Goal: Find specific page/section: Find specific page/section

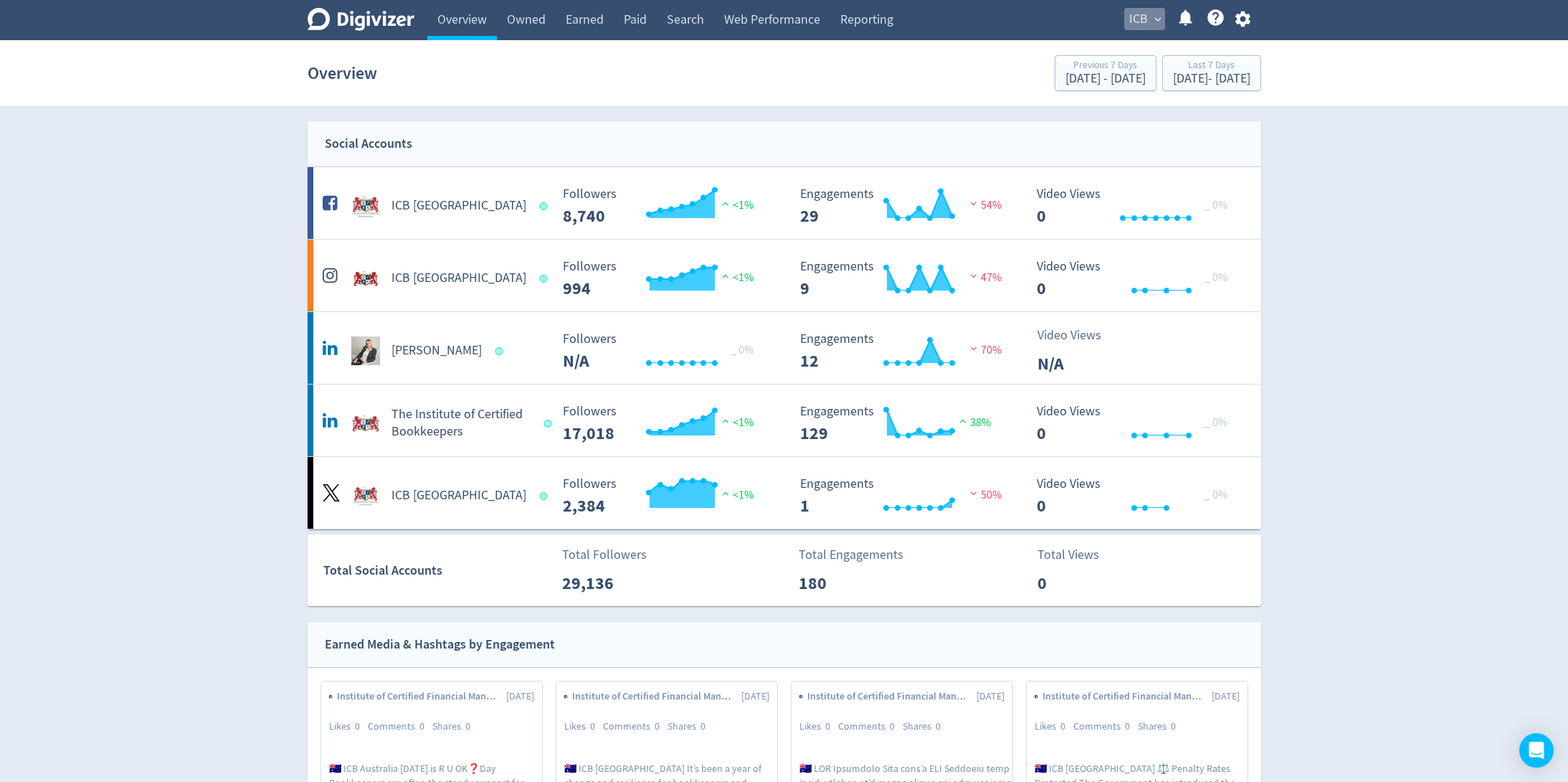
click at [1147, 10] on span "ICB" at bounding box center [1139, 19] width 18 height 23
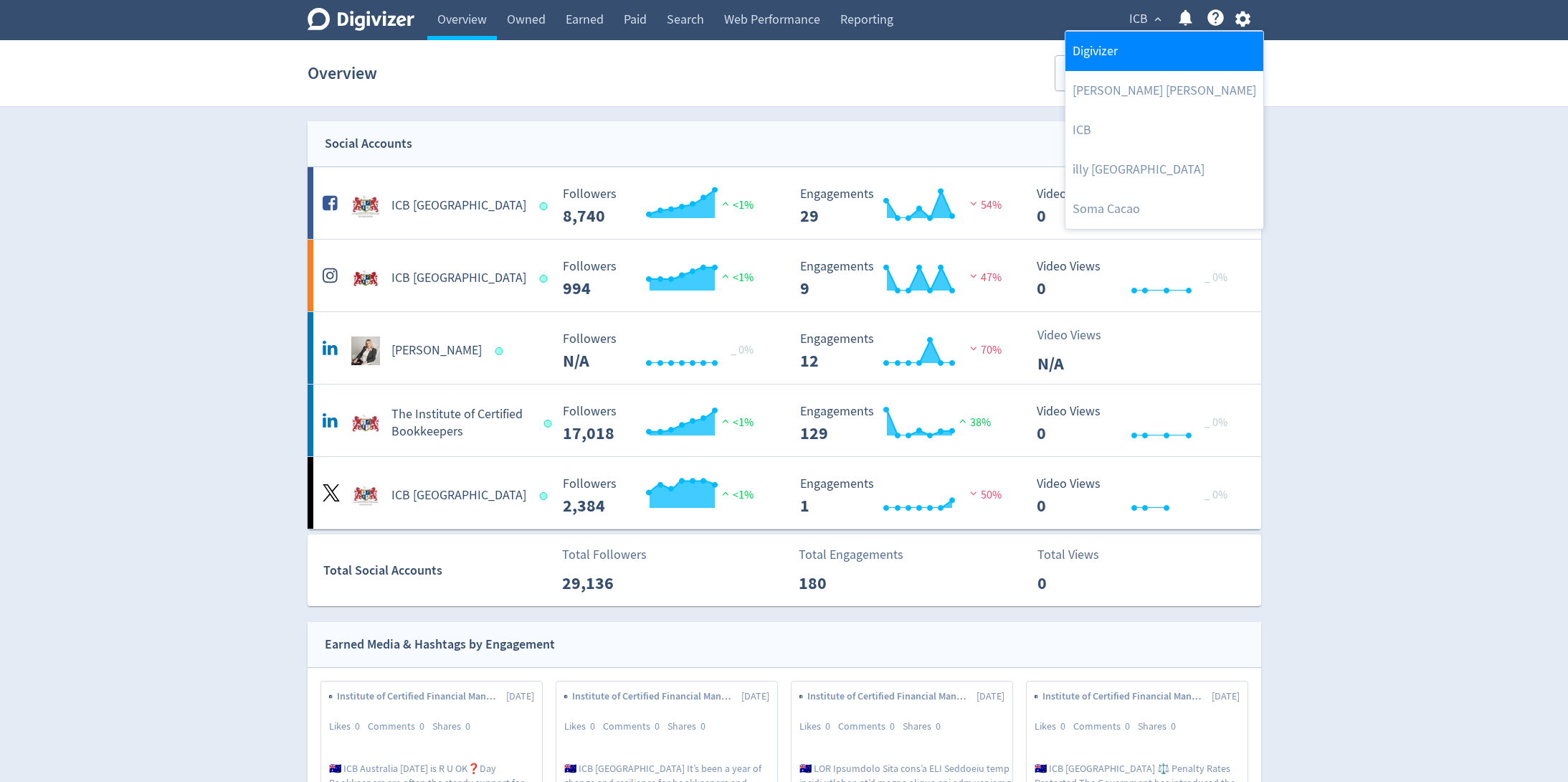
click at [1102, 52] on link "Digivizer" at bounding box center [1165, 50] width 198 height 39
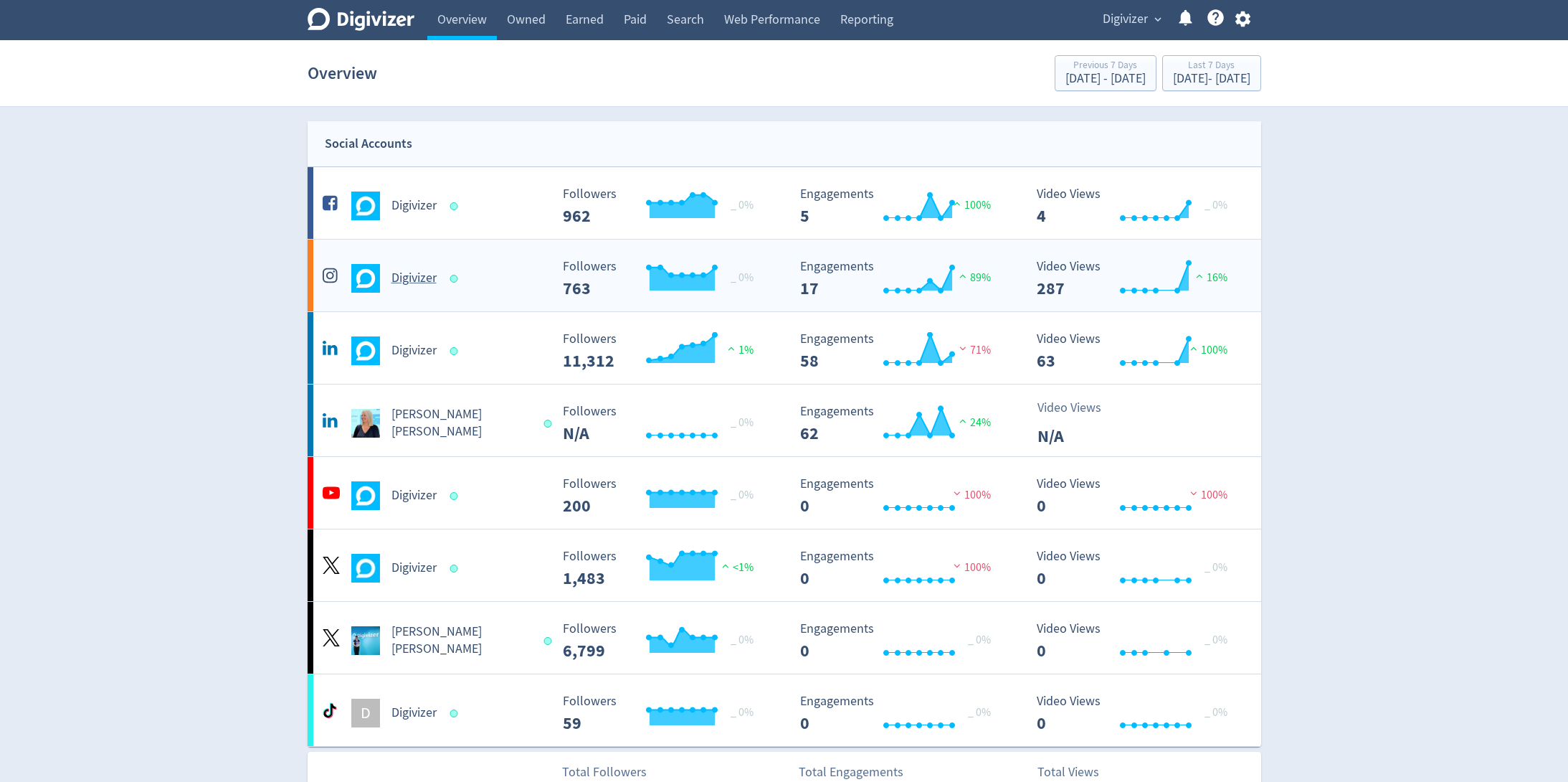
click at [511, 266] on div "Digivizer" at bounding box center [435, 278] width 232 height 29
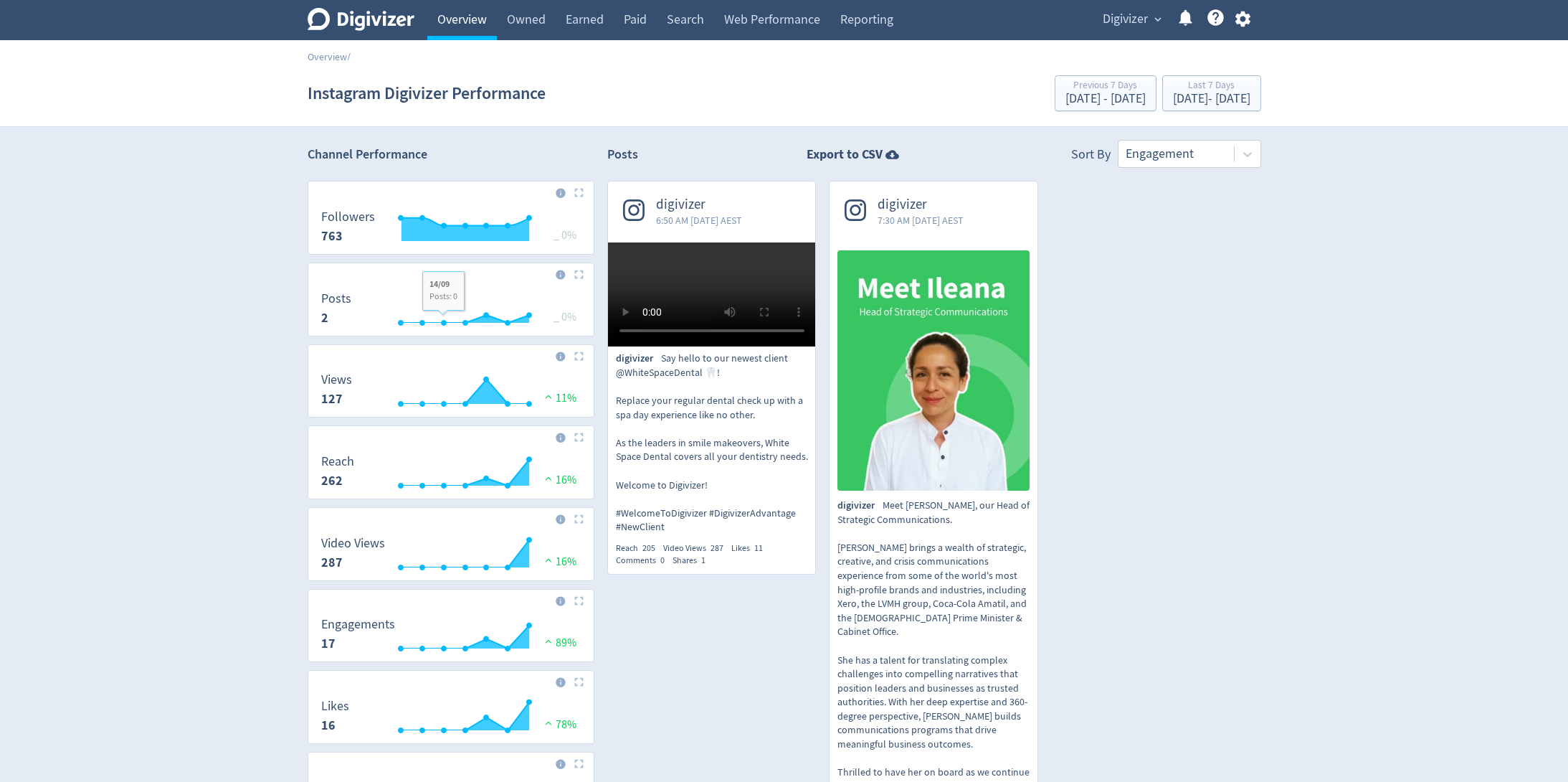
click at [454, 25] on link "Overview" at bounding box center [462, 20] width 70 height 40
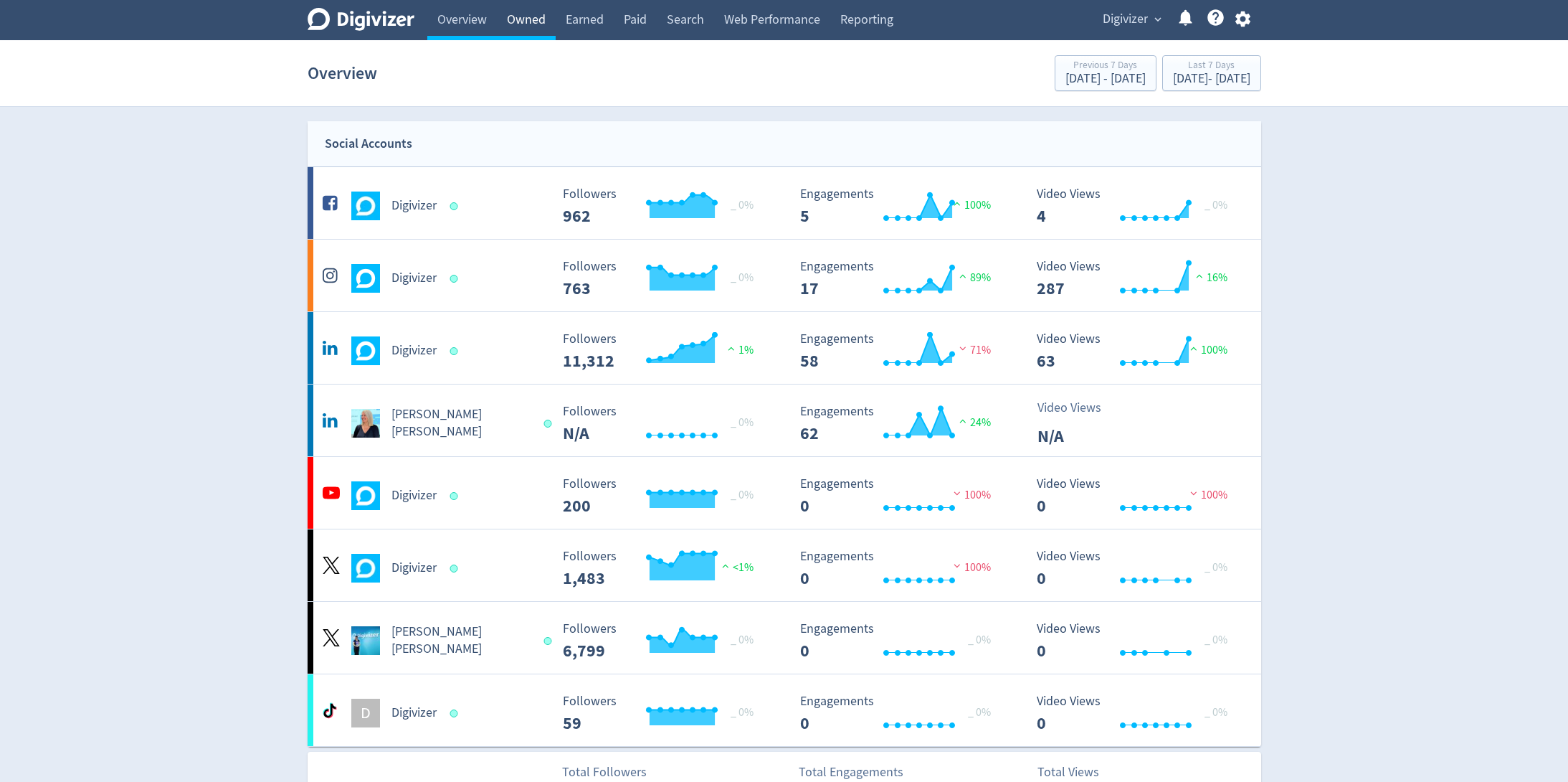
click at [524, 18] on link "Owned" at bounding box center [527, 20] width 59 height 40
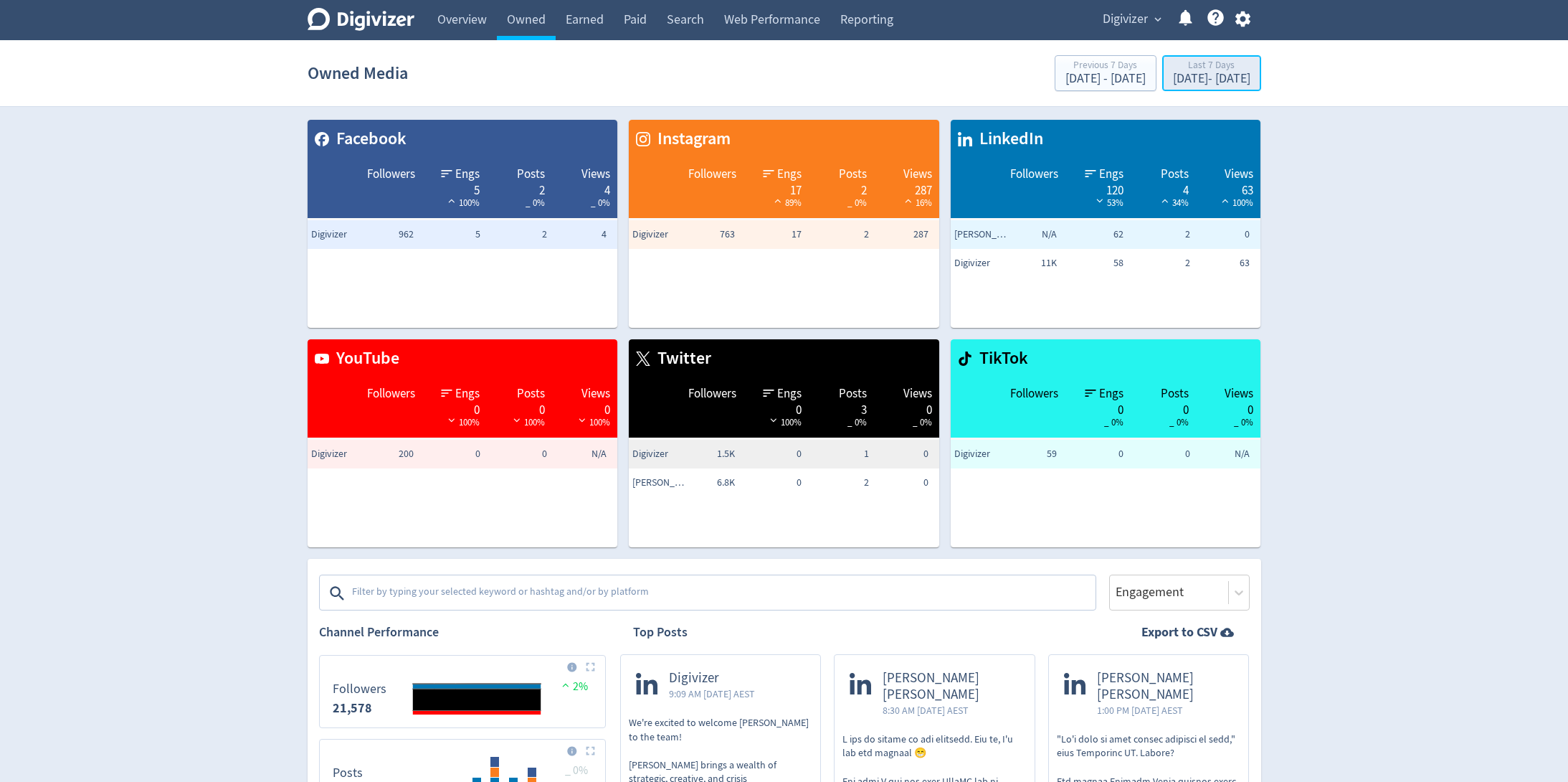
click at [1175, 65] on div "Last 7 Days" at bounding box center [1211, 66] width 78 height 12
